Goal: Entertainment & Leisure: Consume media (video, audio)

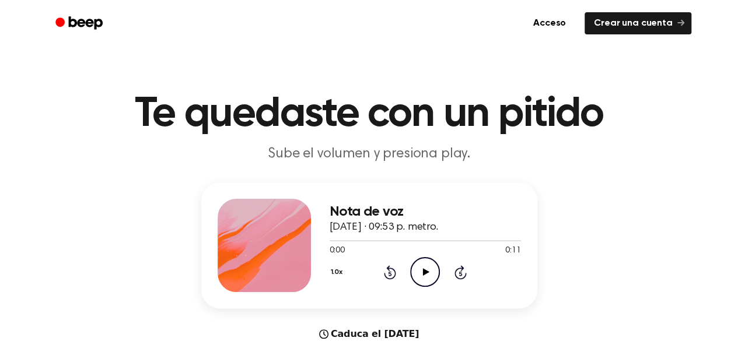
click at [425, 285] on icon "Play Audio" at bounding box center [425, 272] width 30 height 30
click at [422, 276] on icon at bounding box center [424, 272] width 5 height 8
click at [330, 245] on div at bounding box center [425, 240] width 191 height 9
click at [419, 281] on icon "Play Audio" at bounding box center [425, 272] width 30 height 30
click at [426, 276] on icon at bounding box center [426, 272] width 6 height 8
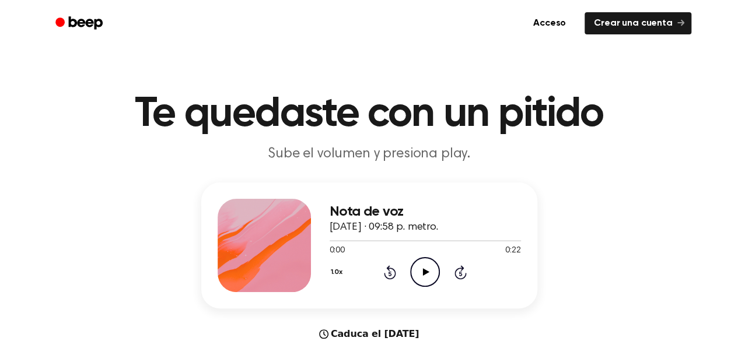
click at [426, 276] on icon at bounding box center [426, 272] width 6 height 8
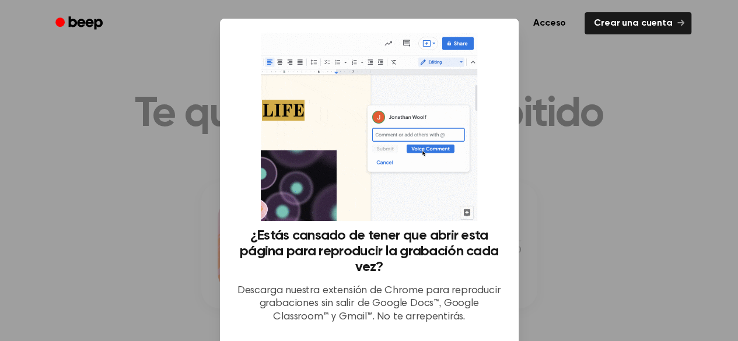
click at [567, 177] on div at bounding box center [369, 170] width 738 height 341
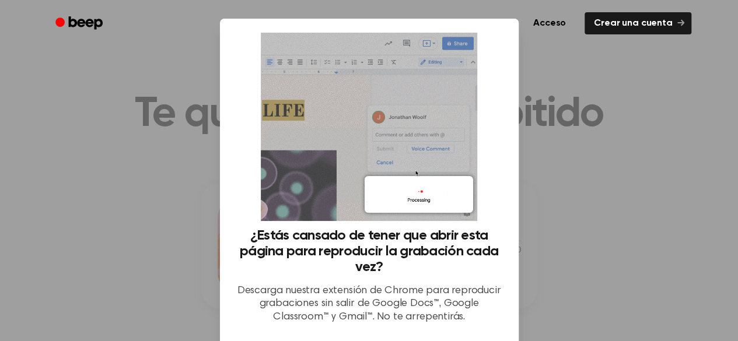
drag, startPoint x: 99, startPoint y: 38, endPoint x: 79, endPoint y: 11, distance: 33.7
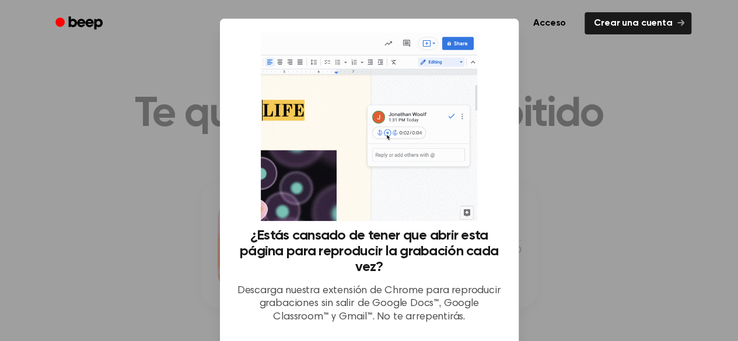
click at [96, 31] on div "Acceso Crear una cuenta" at bounding box center [369, 23] width 644 height 47
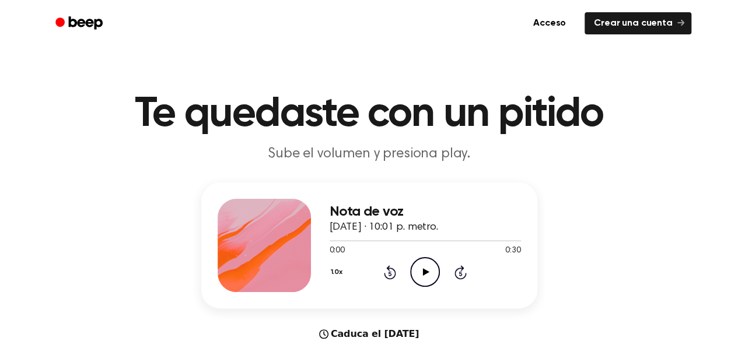
click at [423, 276] on icon at bounding box center [426, 272] width 6 height 8
click at [421, 281] on icon "Play Audio" at bounding box center [425, 272] width 30 height 30
click at [424, 285] on icon "Pause Audio" at bounding box center [425, 272] width 30 height 30
click at [423, 276] on icon at bounding box center [426, 272] width 6 height 8
click at [426, 284] on icon "Play Audio" at bounding box center [425, 272] width 30 height 30
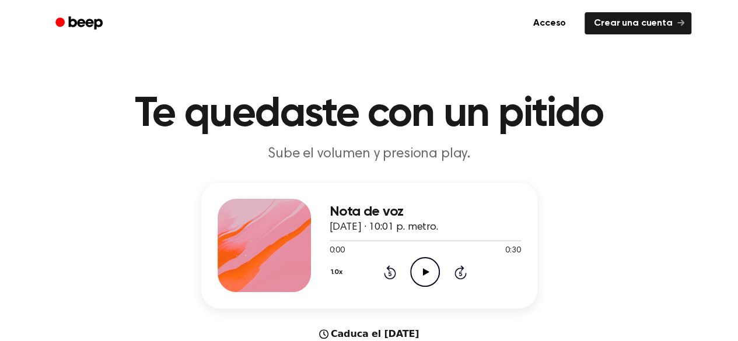
click at [421, 281] on icon "Play Audio" at bounding box center [425, 272] width 30 height 30
